Goal: Check status: Check status

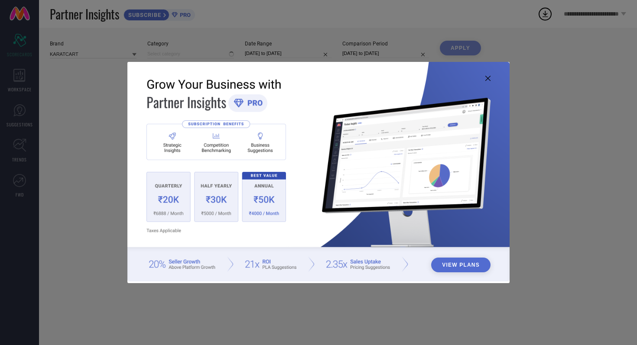
type input "All"
click at [489, 78] on icon at bounding box center [487, 78] width 5 height 5
type input "All"
click at [490, 78] on icon at bounding box center [487, 78] width 5 height 5
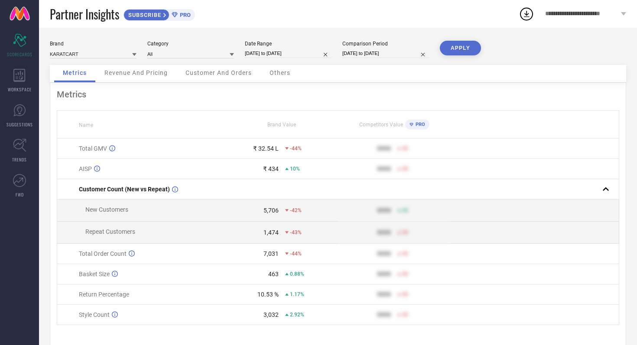
click at [311, 53] on input "[DATE] to [DATE]" at bounding box center [288, 53] width 87 height 9
select select "7"
select select "2025"
select select "8"
select select "2025"
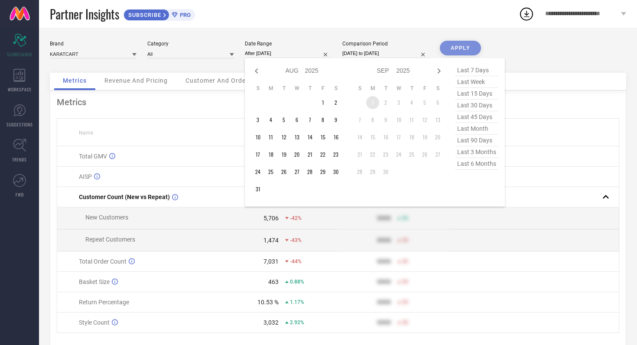
click at [373, 102] on td "1" at bounding box center [372, 102] width 13 height 13
type input "[DATE] to [DATE]"
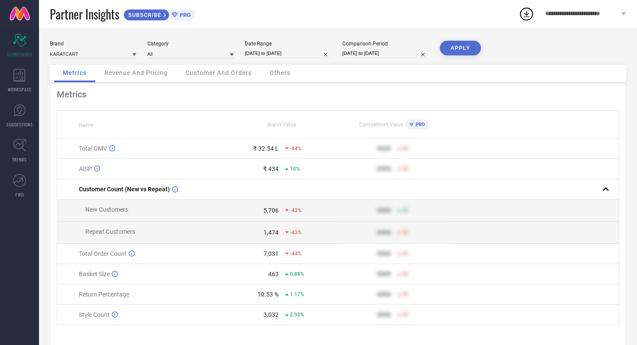
select select "7"
select select "2024"
select select "8"
select select "2024"
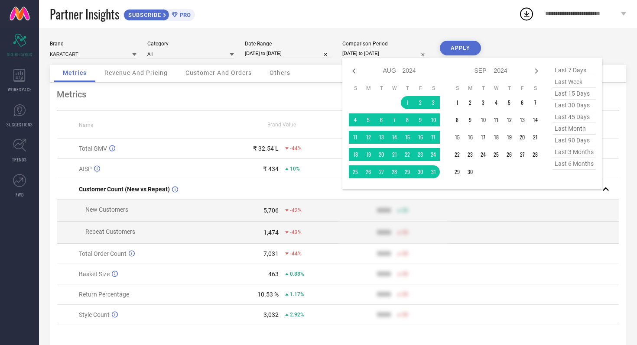
click at [403, 51] on input "[DATE] to [DATE]" at bounding box center [385, 53] width 87 height 9
click at [456, 104] on td "1" at bounding box center [457, 102] width 13 height 13
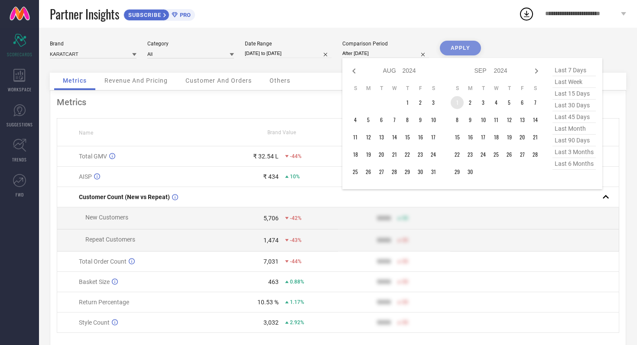
type input "[DATE] to [DATE]"
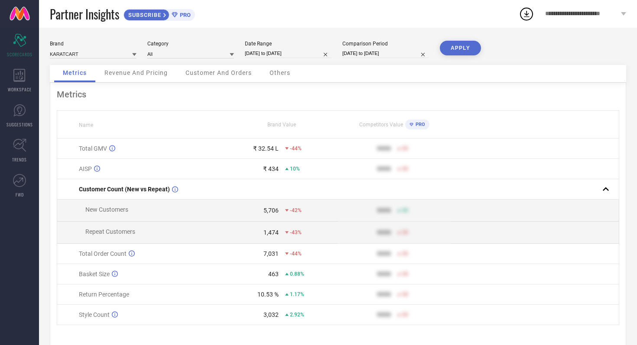
click at [460, 51] on button "APPLY" at bounding box center [460, 48] width 41 height 15
